Goal: Task Accomplishment & Management: Use online tool/utility

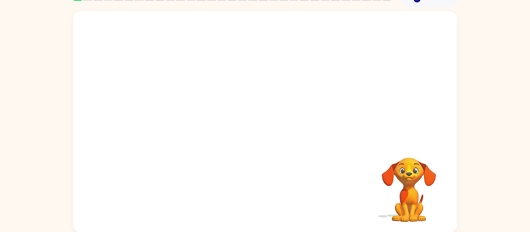
scroll to position [40, 0]
click at [232, 90] on video "Your browser must support playing .mp4 files to use Literably. Please try using…" at bounding box center [265, 76] width 384 height 130
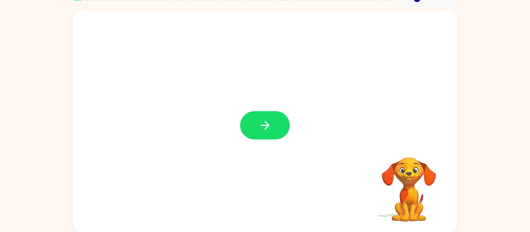
click at [264, 122] on icon "button" at bounding box center [265, 126] width 14 height 14
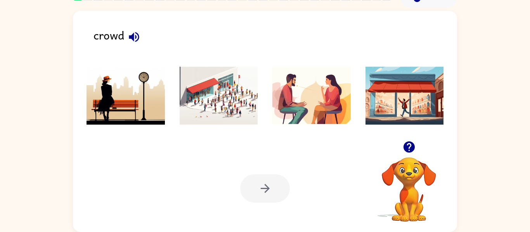
click at [132, 35] on icon "button" at bounding box center [134, 37] width 10 height 10
click at [396, 97] on img at bounding box center [404, 96] width 78 height 58
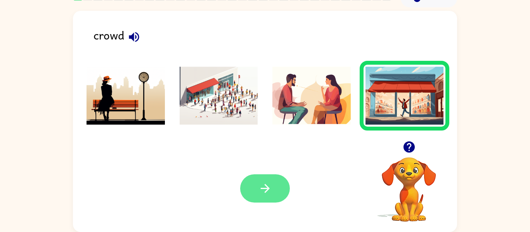
click at [282, 190] on button "button" at bounding box center [265, 189] width 50 height 28
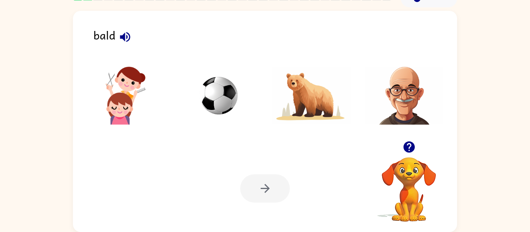
click at [402, 78] on img at bounding box center [404, 96] width 78 height 58
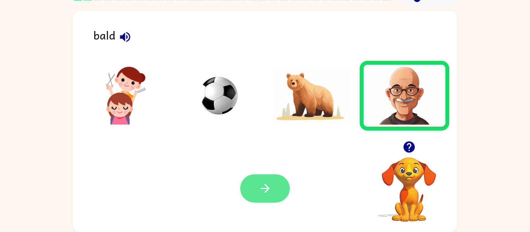
click at [268, 185] on icon "button" at bounding box center [265, 189] width 14 height 14
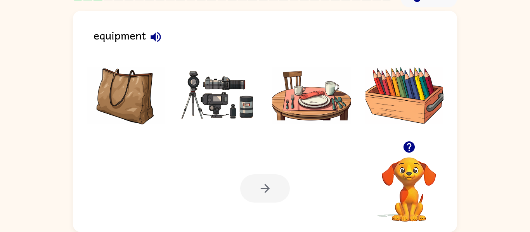
click at [224, 100] on img at bounding box center [219, 96] width 78 height 58
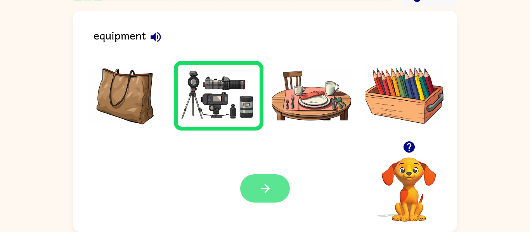
click at [268, 195] on icon "button" at bounding box center [265, 189] width 14 height 14
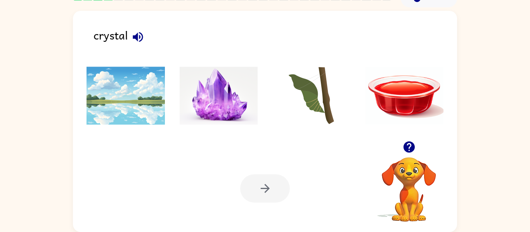
click at [249, 102] on img at bounding box center [219, 96] width 78 height 58
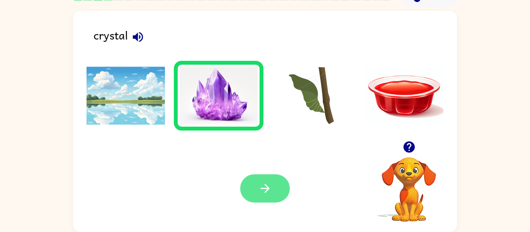
click at [259, 179] on button "button" at bounding box center [265, 189] width 50 height 28
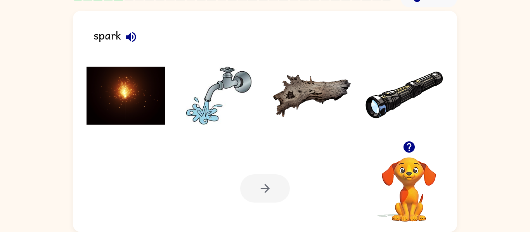
click at [155, 85] on img at bounding box center [125, 96] width 78 height 58
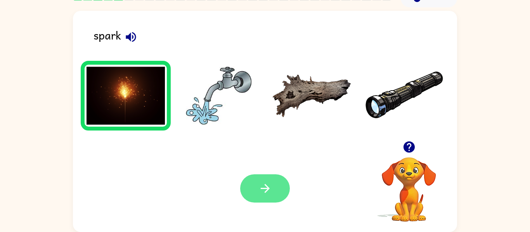
click at [270, 192] on icon "button" at bounding box center [265, 189] width 14 height 14
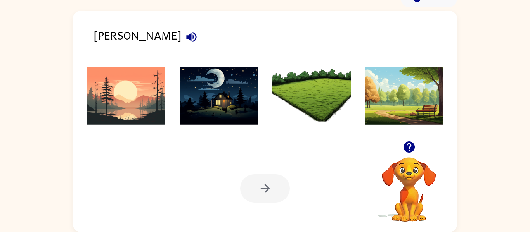
click at [150, 105] on img at bounding box center [125, 96] width 78 height 58
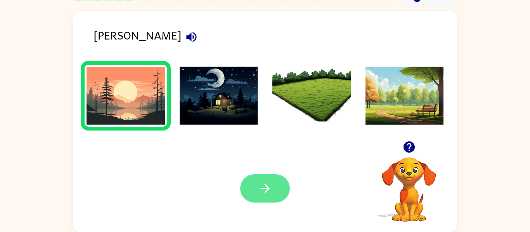
click at [263, 196] on button "button" at bounding box center [265, 189] width 50 height 28
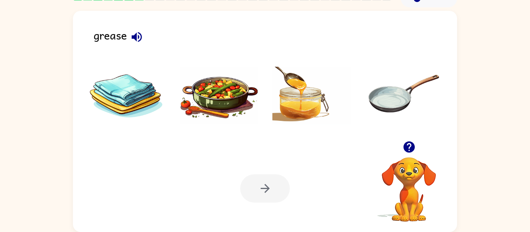
click at [239, 94] on img at bounding box center [219, 96] width 78 height 58
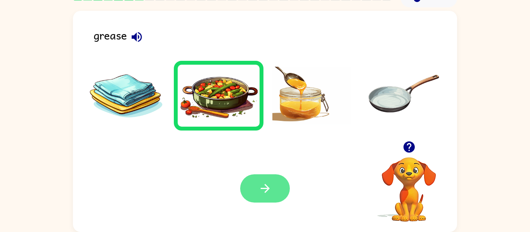
click at [254, 177] on button "button" at bounding box center [265, 189] width 50 height 28
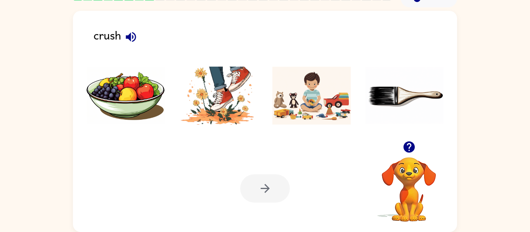
click at [244, 108] on img at bounding box center [219, 96] width 78 height 58
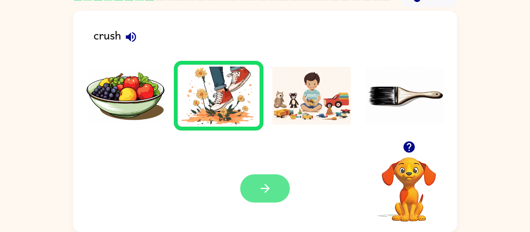
click at [255, 184] on button "button" at bounding box center [265, 189] width 50 height 28
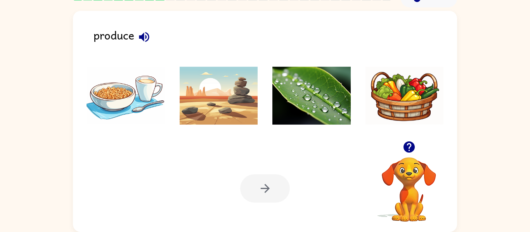
click at [231, 86] on img at bounding box center [219, 96] width 78 height 58
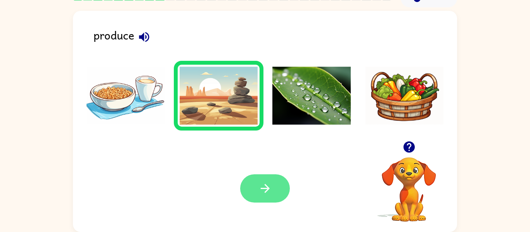
click at [271, 188] on icon "button" at bounding box center [265, 189] width 14 height 14
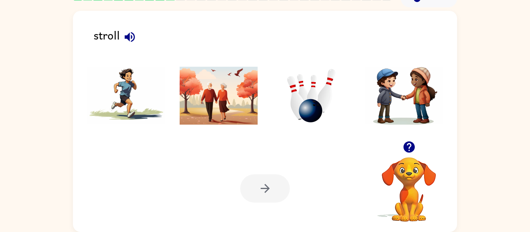
click at [131, 36] on icon "button" at bounding box center [129, 37] width 10 height 10
click at [290, 93] on img at bounding box center [311, 96] width 78 height 58
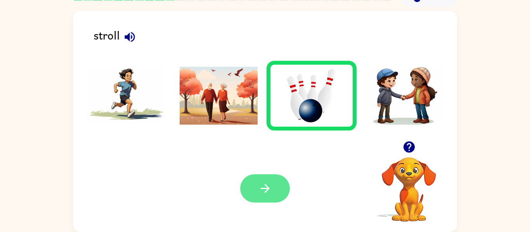
click at [264, 186] on icon "button" at bounding box center [265, 189] width 14 height 14
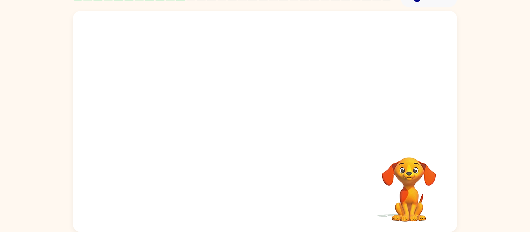
click at [194, 104] on video "Your browser must support playing .mp4 files to use Literably. Please try using…" at bounding box center [265, 76] width 384 height 130
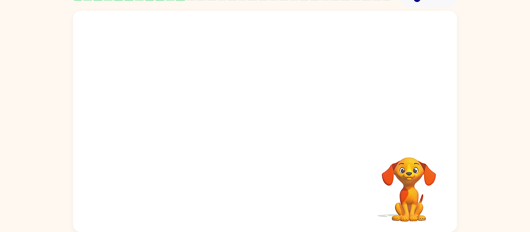
click at [194, 104] on video "Your browser must support playing .mp4 files to use Literably. Please try using…" at bounding box center [265, 76] width 384 height 130
click at [170, 103] on video "Your browser must support playing .mp4 files to use Literably. Please try using…" at bounding box center [265, 76] width 384 height 130
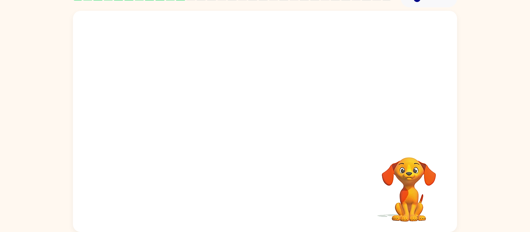
click at [170, 103] on video "Your browser must support playing .mp4 files to use Literably. Please try using…" at bounding box center [265, 76] width 384 height 130
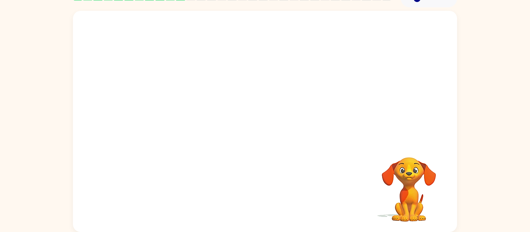
click at [170, 103] on video "Your browser must support playing .mp4 files to use Literably. Please try using…" at bounding box center [265, 76] width 384 height 130
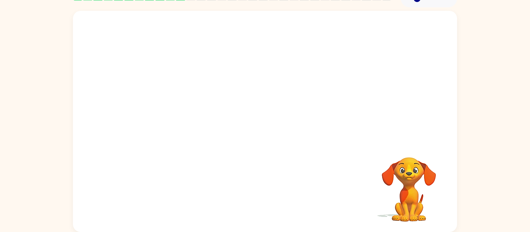
click at [170, 103] on video "Your browser must support playing .mp4 files to use Literably. Please try using…" at bounding box center [265, 76] width 384 height 130
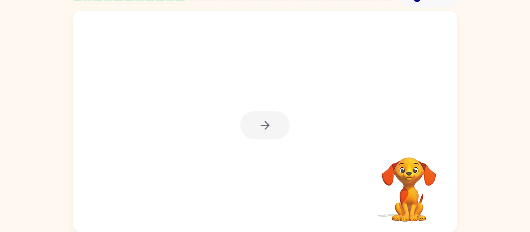
click at [261, 123] on div at bounding box center [265, 125] width 50 height 28
click at [261, 123] on icon "button" at bounding box center [265, 126] width 14 height 14
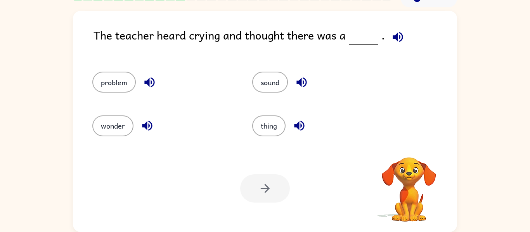
click at [261, 123] on button "thing" at bounding box center [268, 126] width 33 height 21
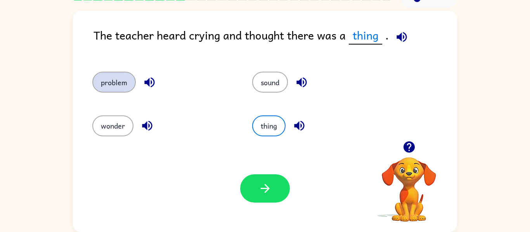
click at [122, 78] on button "problem" at bounding box center [113, 82] width 43 height 21
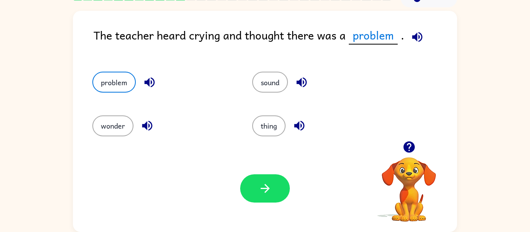
click at [145, 81] on icon "button" at bounding box center [149, 83] width 10 height 10
click at [273, 182] on button "button" at bounding box center [265, 189] width 50 height 28
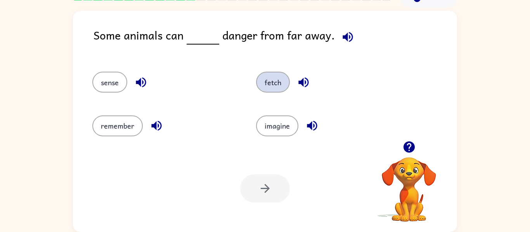
click at [264, 86] on button "fetch" at bounding box center [273, 82] width 34 height 21
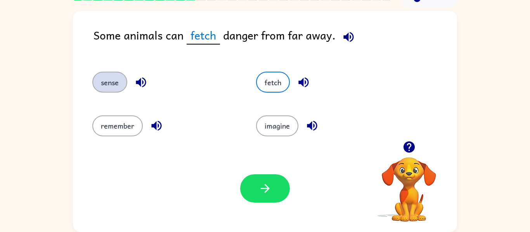
click at [109, 74] on button "sense" at bounding box center [109, 82] width 35 height 21
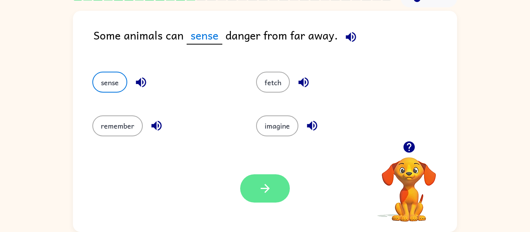
click at [268, 182] on icon "button" at bounding box center [265, 189] width 14 height 14
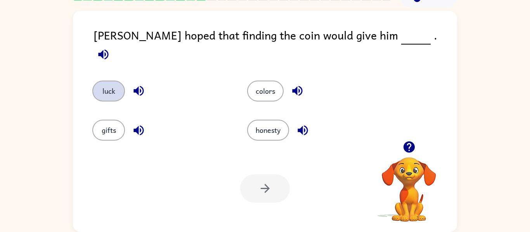
click at [110, 81] on button "luck" at bounding box center [108, 91] width 33 height 21
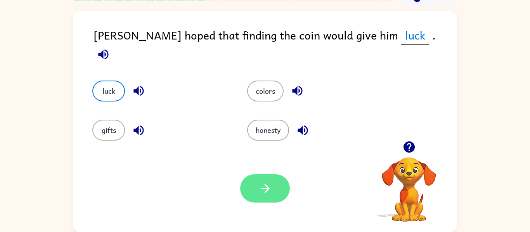
click at [263, 183] on icon "button" at bounding box center [265, 189] width 14 height 14
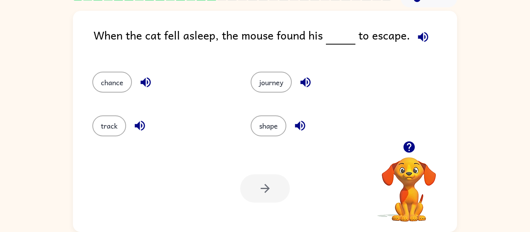
click at [149, 80] on icon "button" at bounding box center [146, 83] width 14 height 14
click at [118, 78] on button "chance" at bounding box center [112, 82] width 40 height 21
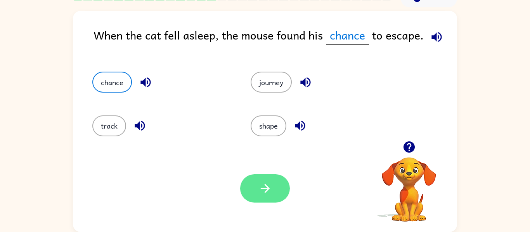
click at [260, 191] on icon "button" at bounding box center [265, 189] width 14 height 14
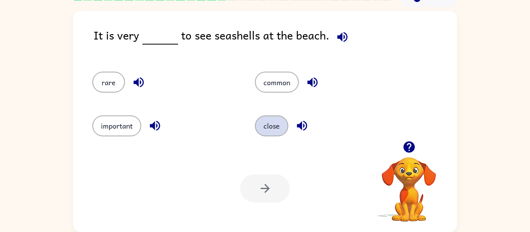
click at [265, 120] on button "close" at bounding box center [271, 126] width 33 height 21
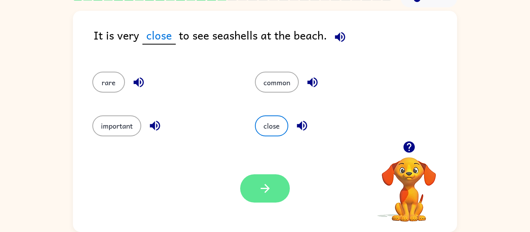
click at [263, 179] on button "button" at bounding box center [265, 189] width 50 height 28
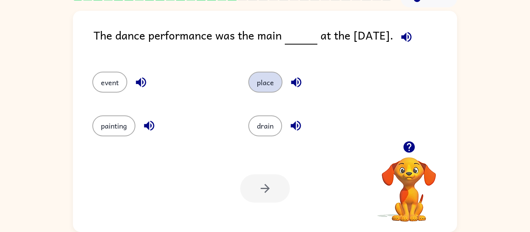
click at [270, 77] on button "place" at bounding box center [265, 82] width 34 height 21
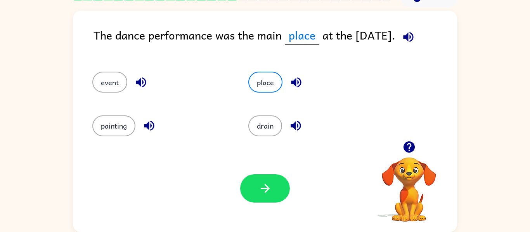
click at [412, 32] on icon "button" at bounding box center [408, 37] width 10 height 10
click at [268, 184] on icon "button" at bounding box center [265, 189] width 14 height 14
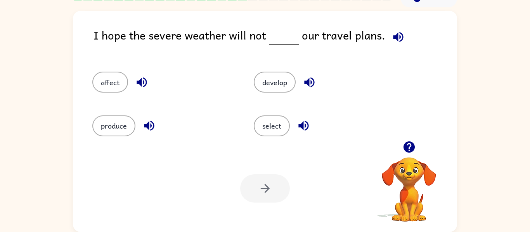
click at [396, 34] on icon "button" at bounding box center [398, 37] width 14 height 14
click at [114, 130] on button "produce" at bounding box center [113, 126] width 43 height 21
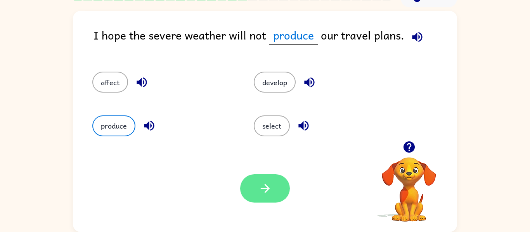
click at [265, 188] on icon "button" at bounding box center [264, 188] width 9 height 9
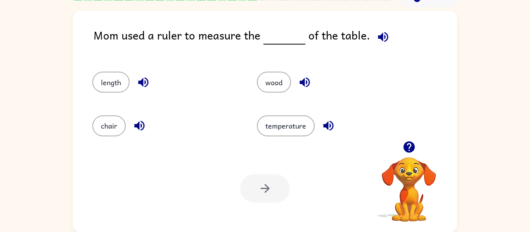
click at [379, 32] on icon "button" at bounding box center [383, 37] width 14 height 14
click at [114, 84] on button "length" at bounding box center [110, 82] width 37 height 21
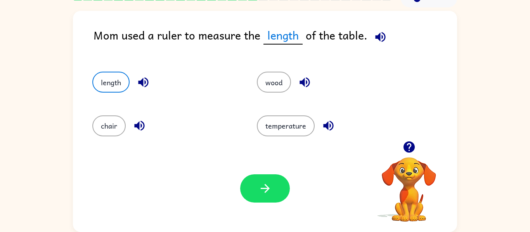
click at [146, 77] on icon "button" at bounding box center [144, 83] width 14 height 14
click at [141, 81] on icon "button" at bounding box center [143, 83] width 10 height 10
click at [110, 128] on button "chair" at bounding box center [108, 126] width 33 height 21
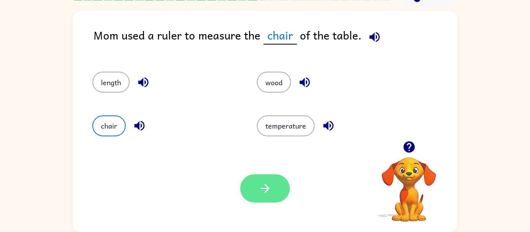
click at [267, 182] on icon "button" at bounding box center [265, 189] width 14 height 14
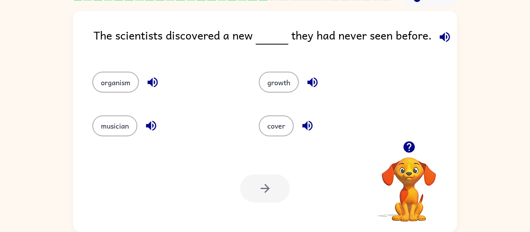
click at [443, 35] on icon "button" at bounding box center [444, 37] width 10 height 10
click at [129, 80] on button "organism" at bounding box center [115, 82] width 47 height 21
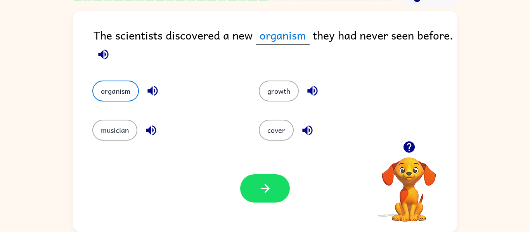
click at [101, 51] on icon "button" at bounding box center [104, 55] width 14 height 14
click at [103, 56] on icon "button" at bounding box center [103, 54] width 10 height 10
click at [253, 188] on button "button" at bounding box center [265, 189] width 50 height 28
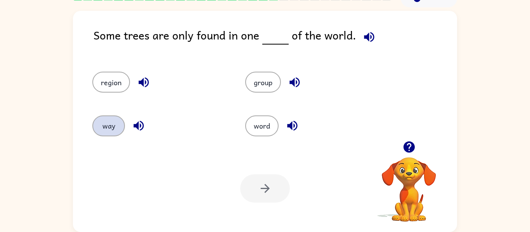
click at [104, 127] on button "way" at bounding box center [108, 126] width 33 height 21
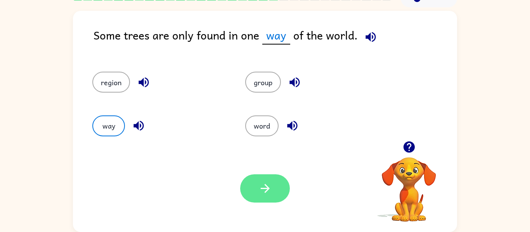
click at [263, 199] on button "button" at bounding box center [265, 189] width 50 height 28
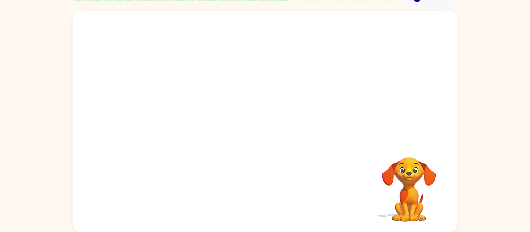
click at [198, 118] on video "Your browser must support playing .mp4 files to use Literably. Please try using…" at bounding box center [265, 76] width 384 height 130
click at [247, 115] on button "button" at bounding box center [265, 125] width 50 height 28
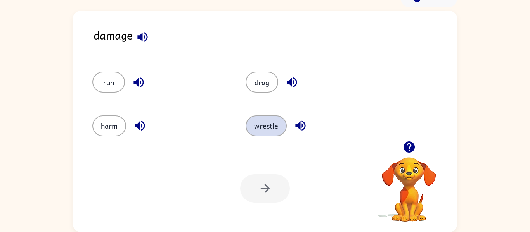
click at [260, 128] on button "wrestle" at bounding box center [265, 126] width 41 height 21
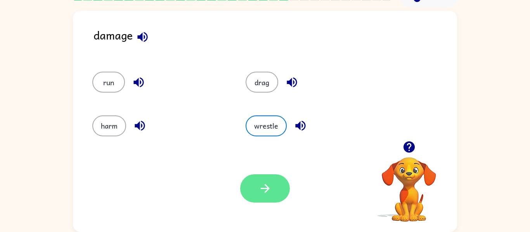
click at [267, 190] on icon "button" at bounding box center [264, 188] width 9 height 9
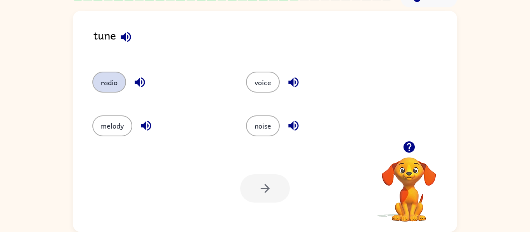
click at [112, 78] on button "radio" at bounding box center [109, 82] width 34 height 21
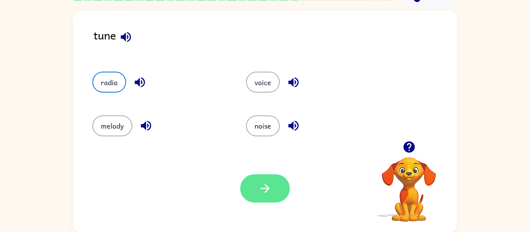
click at [270, 187] on icon "button" at bounding box center [265, 189] width 14 height 14
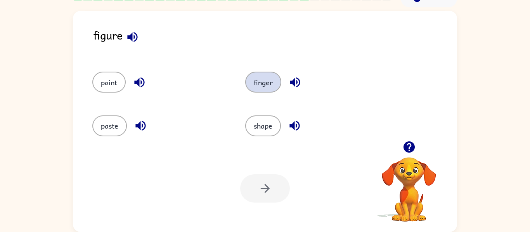
click at [272, 76] on button "finger" at bounding box center [263, 82] width 36 height 21
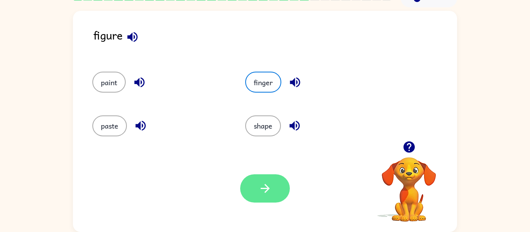
click at [271, 189] on icon "button" at bounding box center [265, 189] width 14 height 14
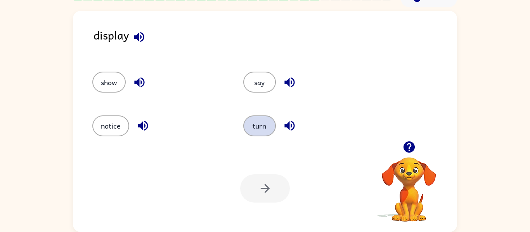
click at [263, 126] on button "turn" at bounding box center [259, 126] width 33 height 21
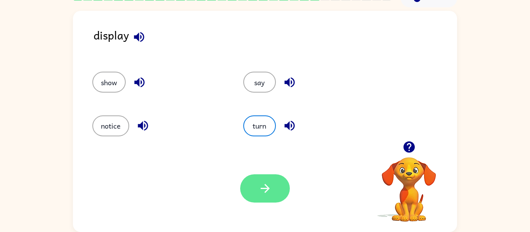
click at [266, 182] on icon "button" at bounding box center [265, 189] width 14 height 14
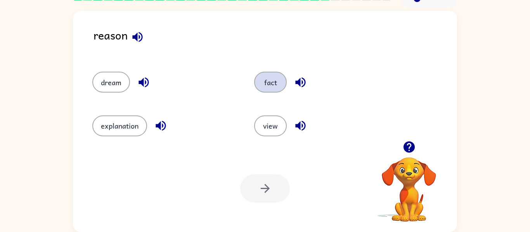
click at [274, 75] on button "fact" at bounding box center [270, 82] width 33 height 21
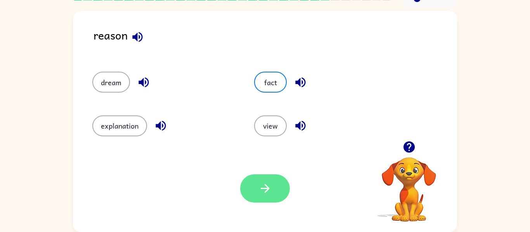
click at [250, 196] on button "button" at bounding box center [265, 189] width 50 height 28
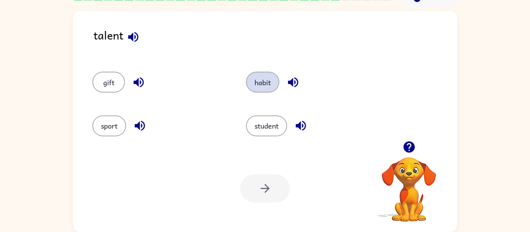
click at [257, 83] on button "habit" at bounding box center [262, 82] width 33 height 21
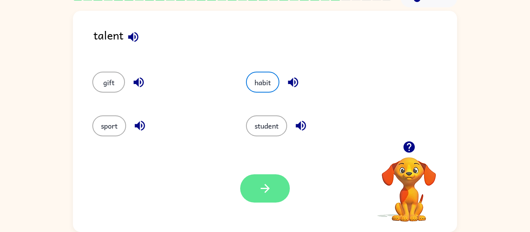
click at [264, 184] on icon "button" at bounding box center [265, 189] width 14 height 14
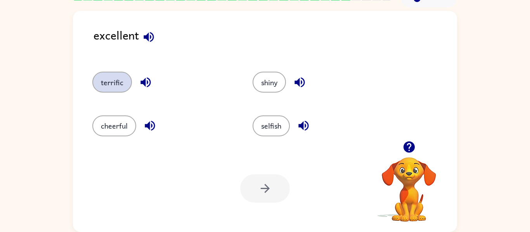
click at [118, 79] on button "terrific" at bounding box center [112, 82] width 40 height 21
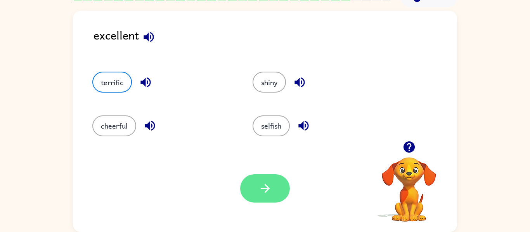
click at [256, 184] on button "button" at bounding box center [265, 189] width 50 height 28
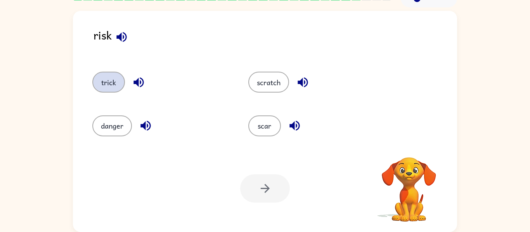
click at [107, 88] on button "trick" at bounding box center [108, 82] width 33 height 21
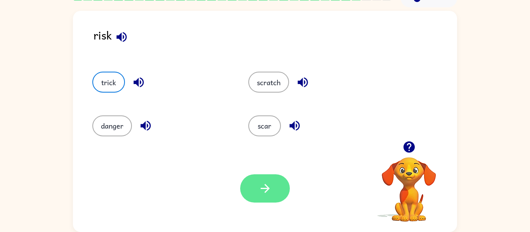
click at [246, 185] on button "button" at bounding box center [265, 189] width 50 height 28
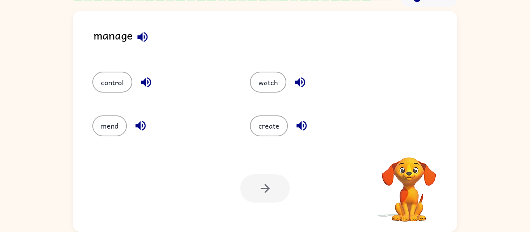
click at [246, 185] on div at bounding box center [265, 189] width 50 height 28
click at [116, 131] on button "mend" at bounding box center [109, 126] width 35 height 21
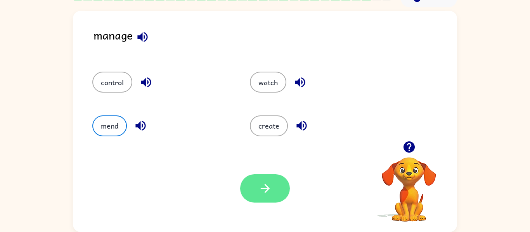
click at [268, 194] on icon "button" at bounding box center [265, 189] width 14 height 14
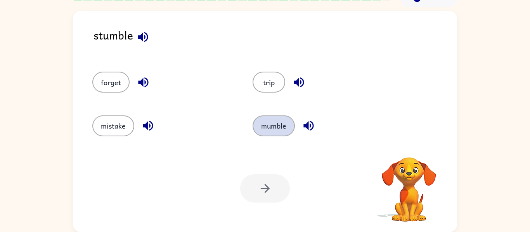
click at [282, 131] on button "mumble" at bounding box center [273, 126] width 42 height 21
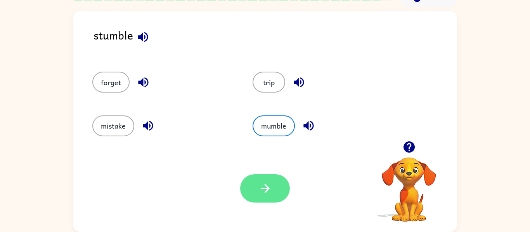
click at [270, 198] on button "button" at bounding box center [265, 189] width 50 height 28
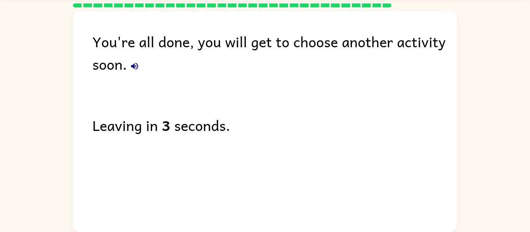
click at [136, 63] on icon "button" at bounding box center [134, 66] width 7 height 7
